Goal: Task Accomplishment & Management: Use online tool/utility

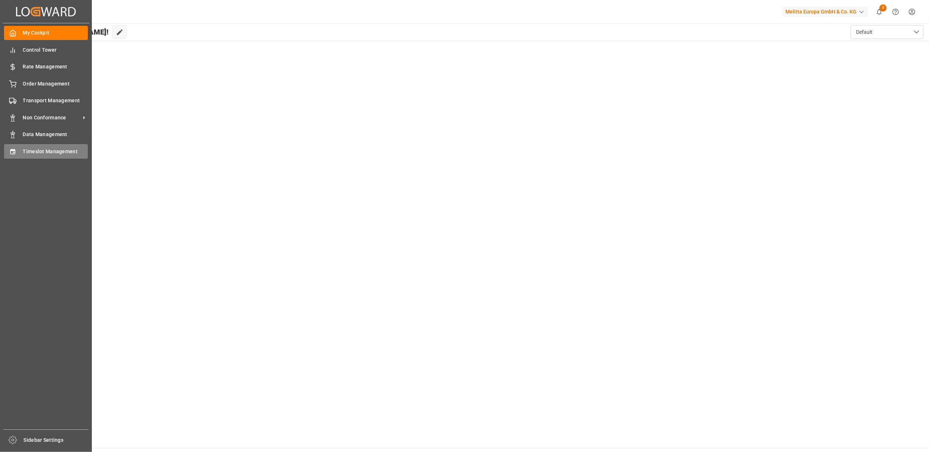
click at [11, 152] on icon at bounding box center [12, 151] width 5 height 5
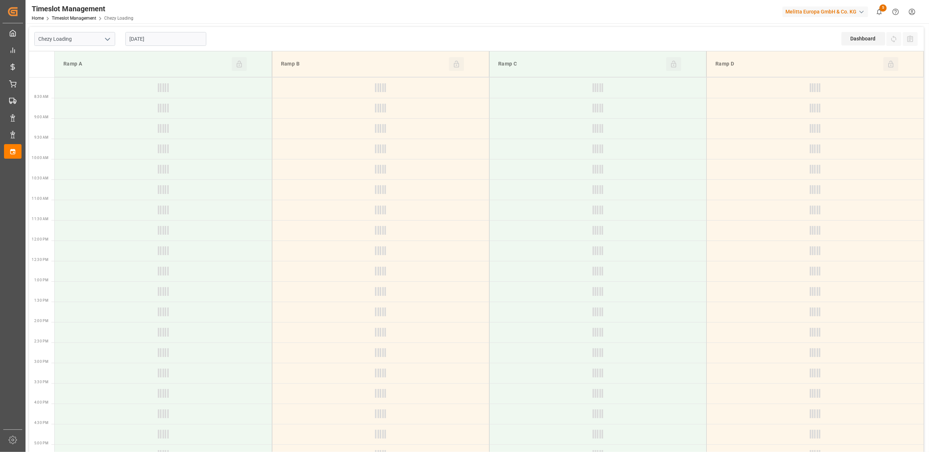
click at [109, 39] on polyline "open menu" at bounding box center [107, 39] width 4 height 2
click at [75, 73] on div "Chezy Unloading" at bounding box center [75, 71] width 80 height 16
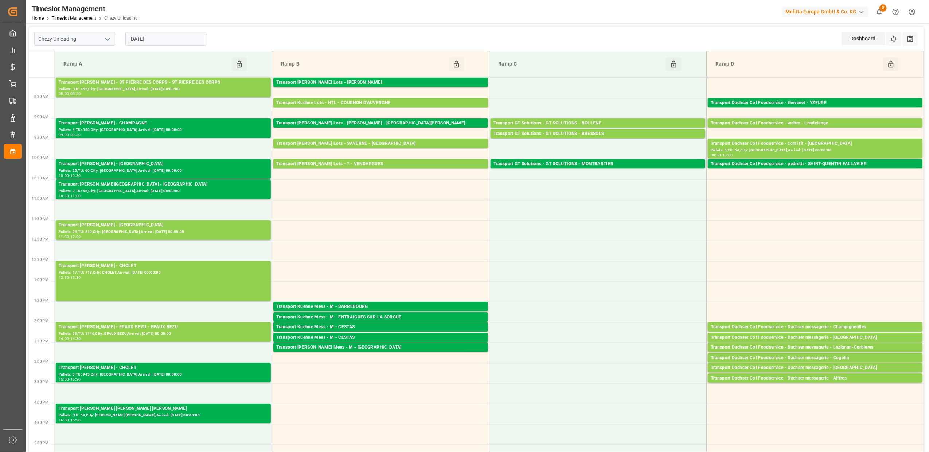
click at [107, 38] on icon "open menu" at bounding box center [107, 39] width 9 height 9
click at [78, 71] on div "Chezy Unloading" at bounding box center [75, 71] width 80 height 16
click at [109, 40] on icon "open menu" at bounding box center [107, 39] width 9 height 9
click at [85, 59] on div "Chezy Loading" at bounding box center [75, 55] width 80 height 16
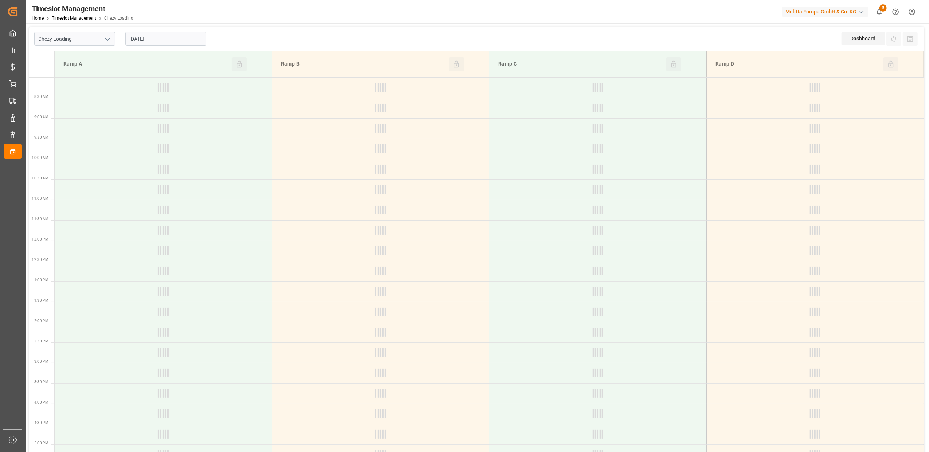
click at [106, 38] on polyline "open menu" at bounding box center [107, 39] width 4 height 2
click at [74, 68] on div "Chezy Unloading" at bounding box center [75, 71] width 80 height 16
type input "Chezy Unloading"
